Goal: Transaction & Acquisition: Register for event/course

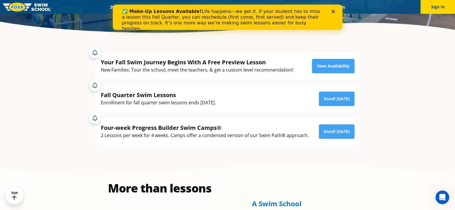
scroll to position [122, 0]
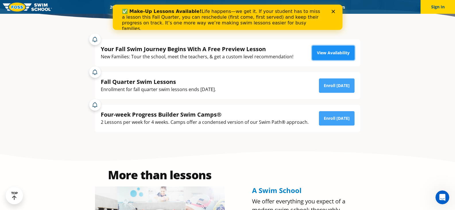
click at [322, 51] on link "View Availability" at bounding box center [333, 53] width 42 height 14
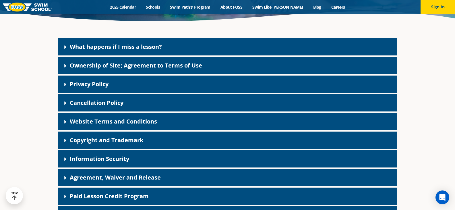
scroll to position [119, 0]
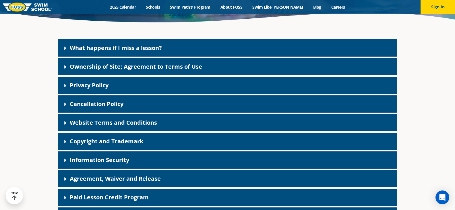
click at [153, 178] on link "Agreement, Waiver and Release" at bounding box center [115, 178] width 91 height 8
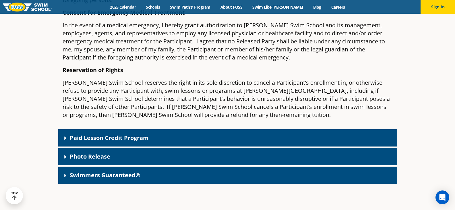
scroll to position [761, 0]
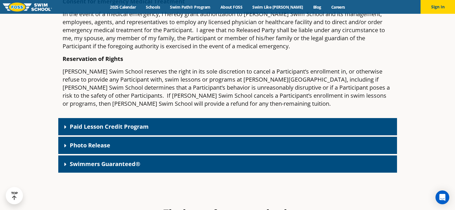
click at [130, 122] on link "Paid Lesson Credit Program" at bounding box center [109, 126] width 79 height 8
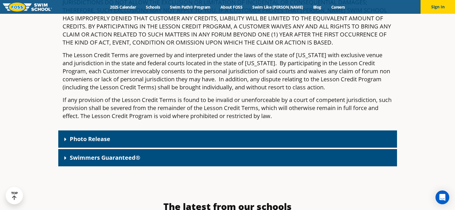
scroll to position [1953, 0]
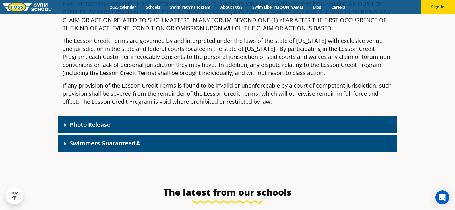
click at [108, 120] on link "Photo Release" at bounding box center [90, 124] width 40 height 8
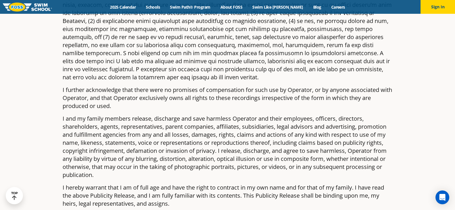
scroll to position [2090, 0]
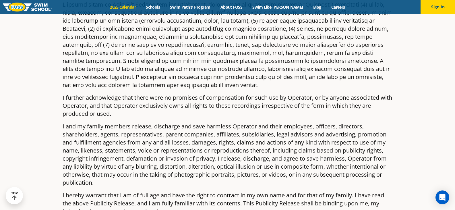
click at [127, 5] on link "2025 Calendar" at bounding box center [123, 6] width 36 height 5
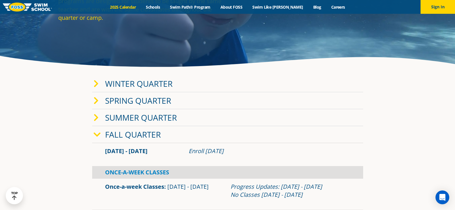
scroll to position [69, 0]
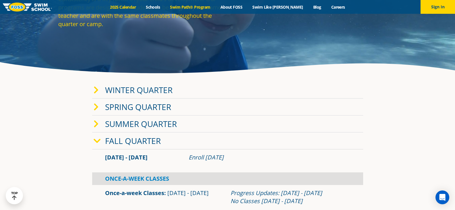
click at [188, 6] on link "Swim Path® Program" at bounding box center [190, 6] width 50 height 5
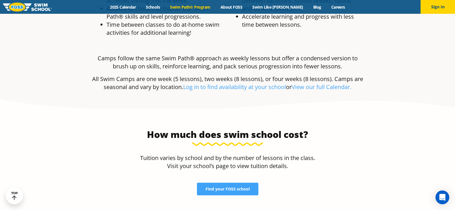
scroll to position [1131, 0]
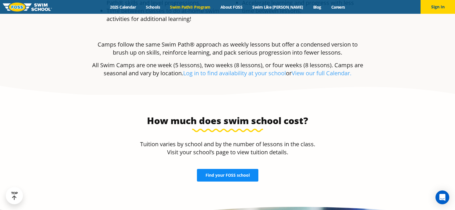
click at [242, 173] on span "Find your FOSS school" at bounding box center [227, 175] width 44 height 4
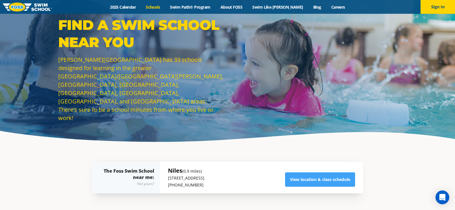
click at [164, 7] on link "Schools" at bounding box center [153, 6] width 24 height 5
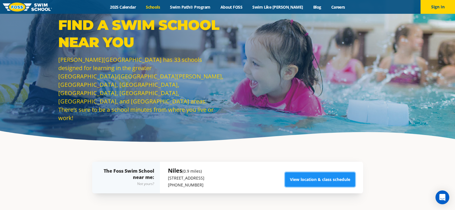
click at [305, 178] on link "View location & class schedule" at bounding box center [320, 179] width 70 height 14
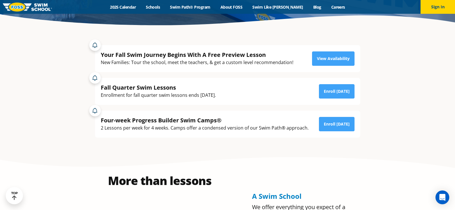
scroll to position [120, 0]
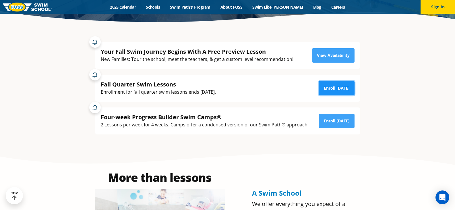
click at [341, 87] on link "Enroll [DATE]" at bounding box center [337, 88] width 36 height 14
